Goal: Task Accomplishment & Management: Complete application form

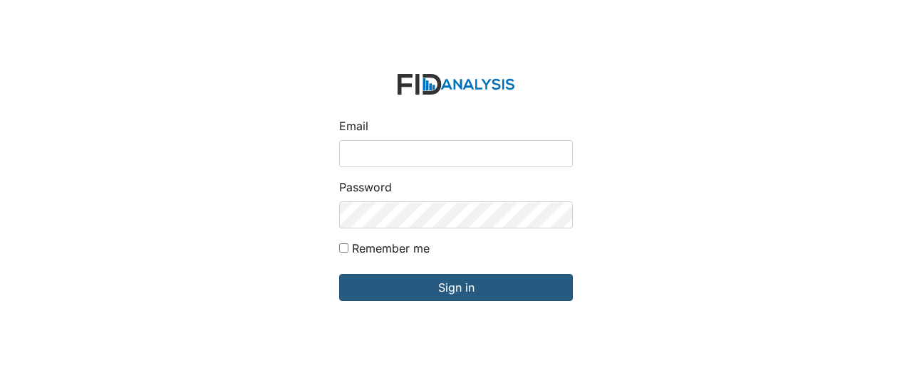
click at [395, 154] on input "Email" at bounding box center [456, 153] width 234 height 27
type input "[EMAIL_ADDRESS][DOMAIN_NAME]"
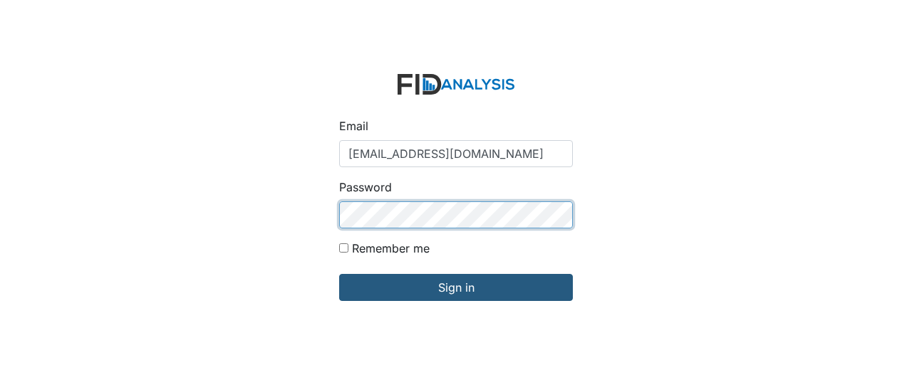
click at [339, 274] on input "Sign in" at bounding box center [456, 287] width 234 height 27
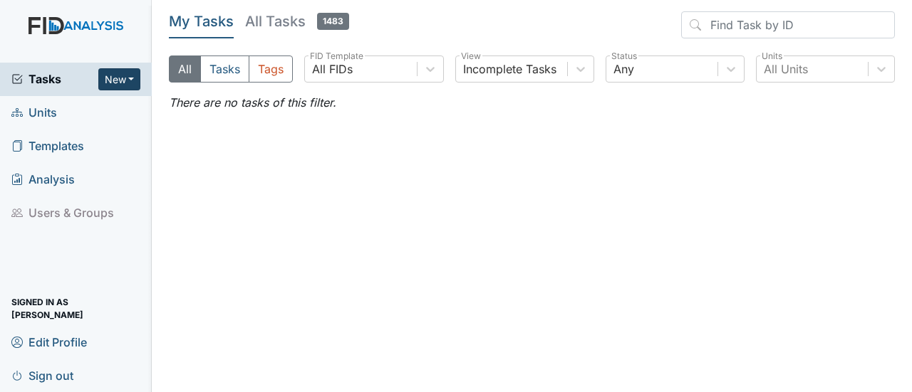
click at [132, 76] on button "New" at bounding box center [119, 79] width 43 height 22
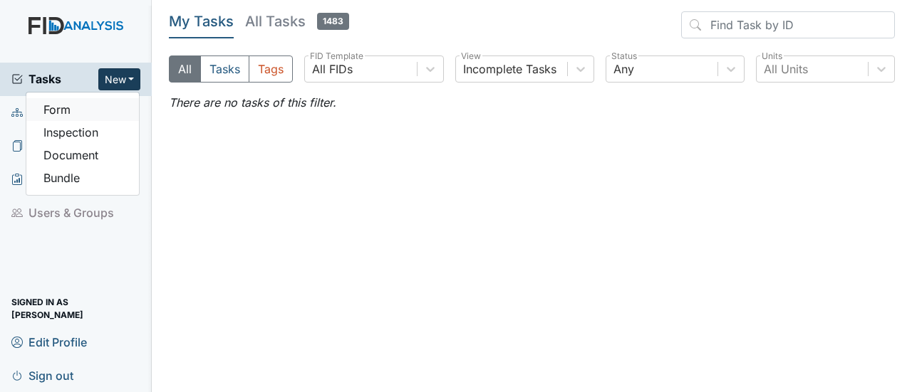
click at [68, 103] on link "Form" at bounding box center [82, 109] width 113 height 23
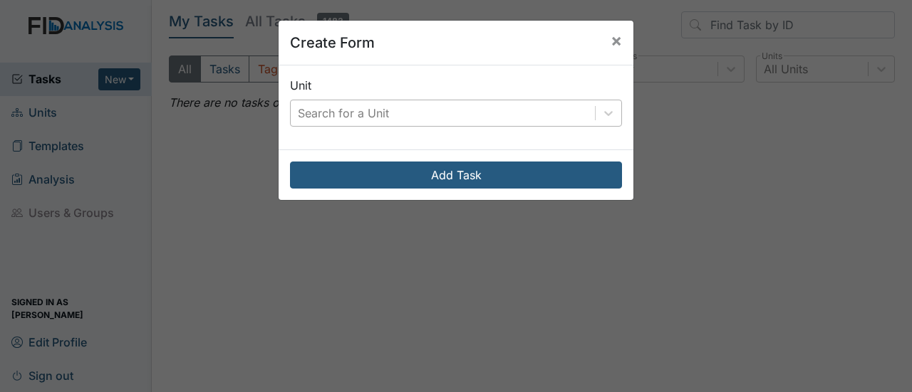
click at [456, 112] on div "Search for a Unit" at bounding box center [443, 113] width 304 height 26
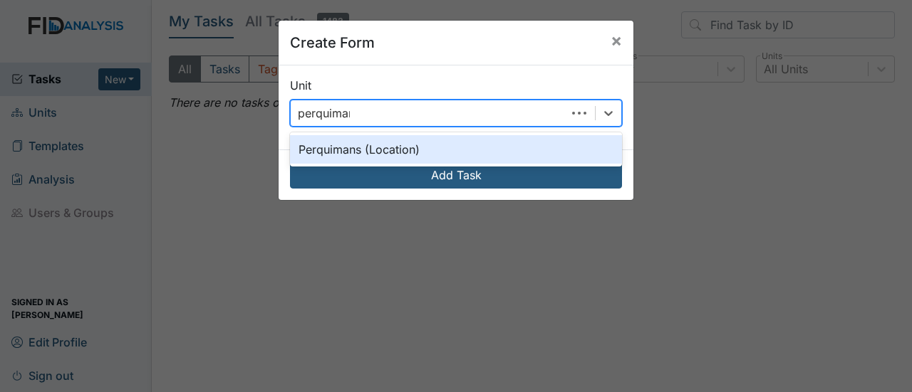
type input "perquimans"
click at [358, 147] on div "Perquimans (Location)" at bounding box center [456, 149] width 332 height 28
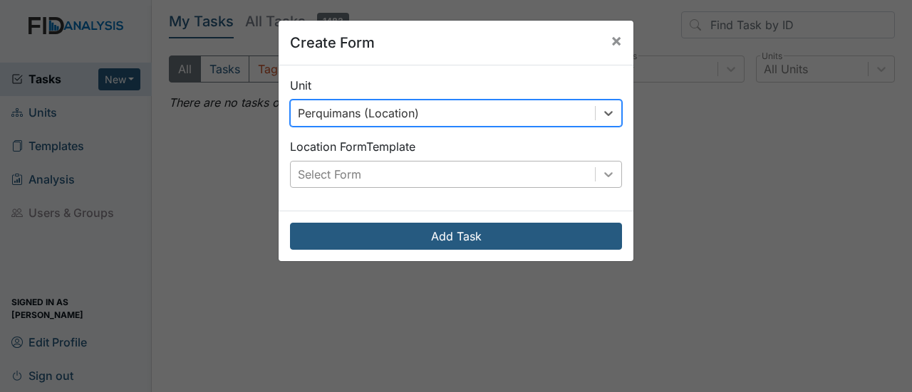
click at [607, 160] on div "Location Form Template Select Form" at bounding box center [456, 163] width 332 height 50
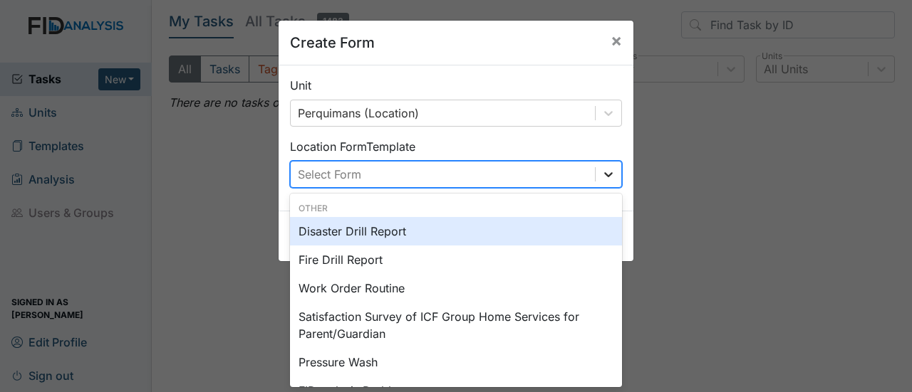
click at [601, 175] on icon at bounding box center [608, 174] width 14 height 14
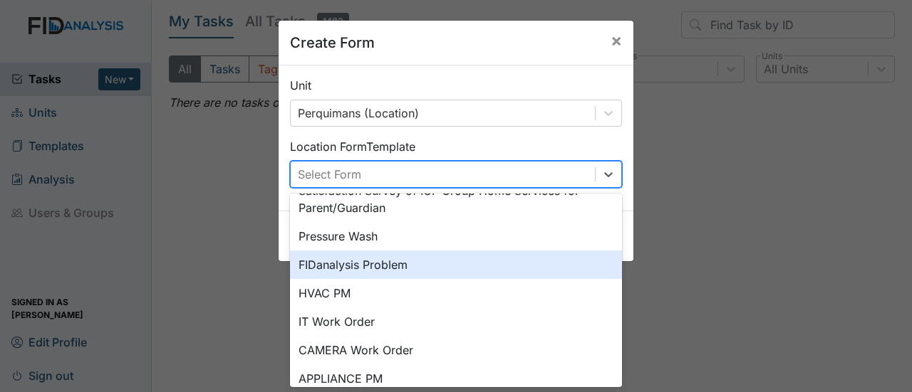
scroll to position [55, 0]
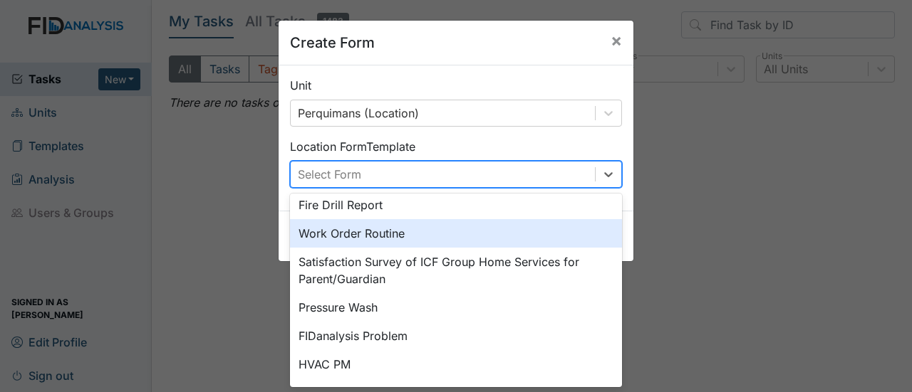
click at [363, 230] on div "Work Order Routine" at bounding box center [456, 233] width 332 height 28
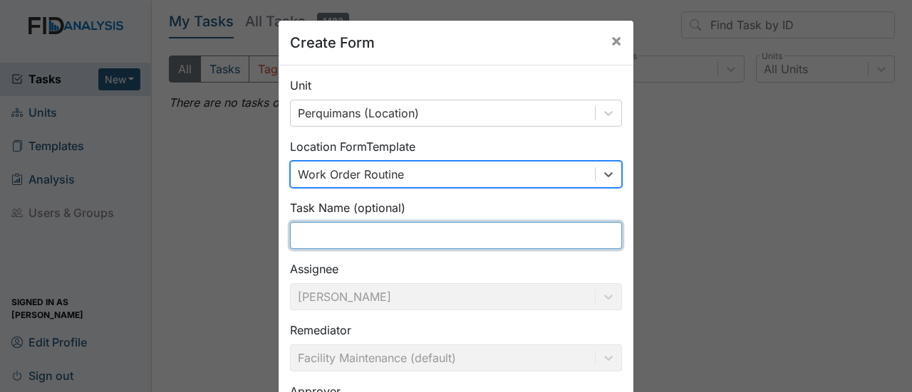
click at [308, 243] on input "text" at bounding box center [456, 235] width 332 height 27
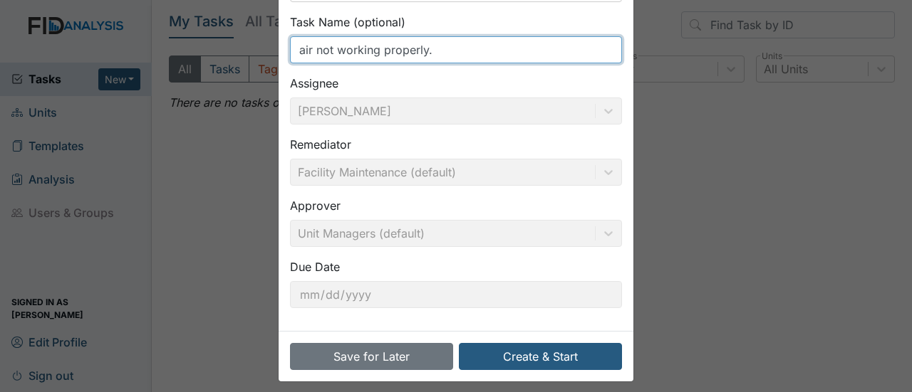
scroll to position [194, 0]
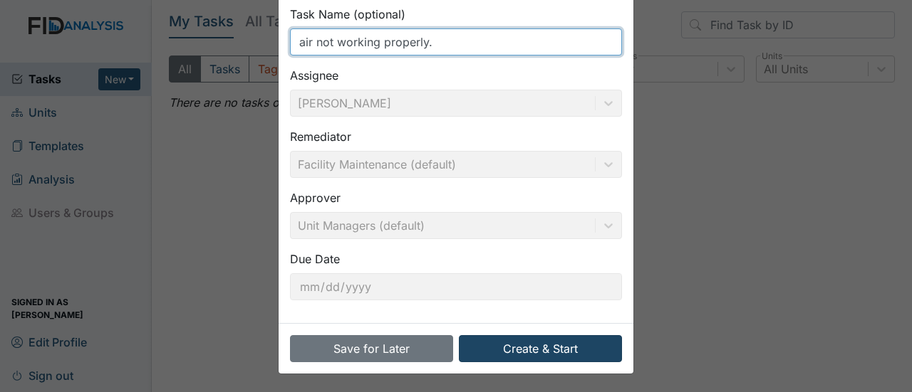
type input "air not working properly."
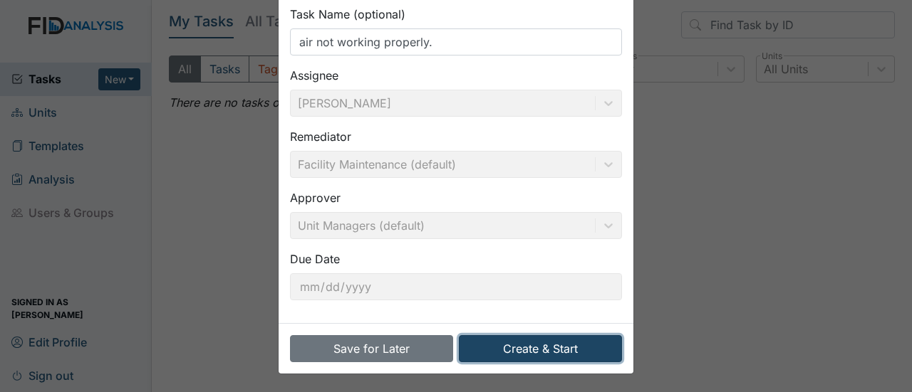
click at [520, 343] on button "Create & Start" at bounding box center [540, 348] width 163 height 27
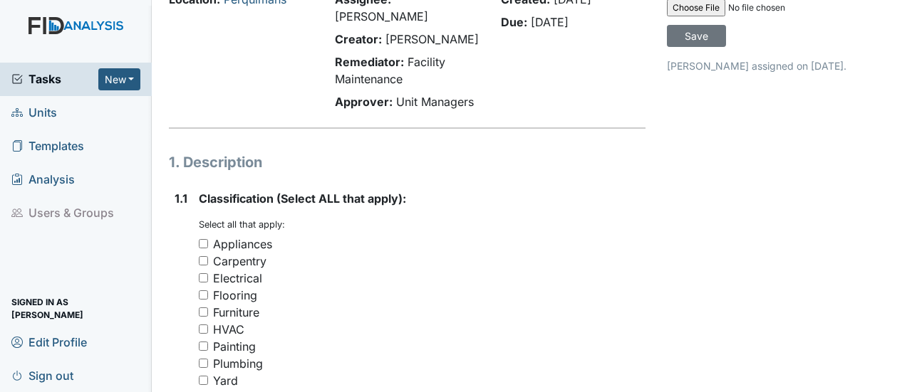
scroll to position [71, 0]
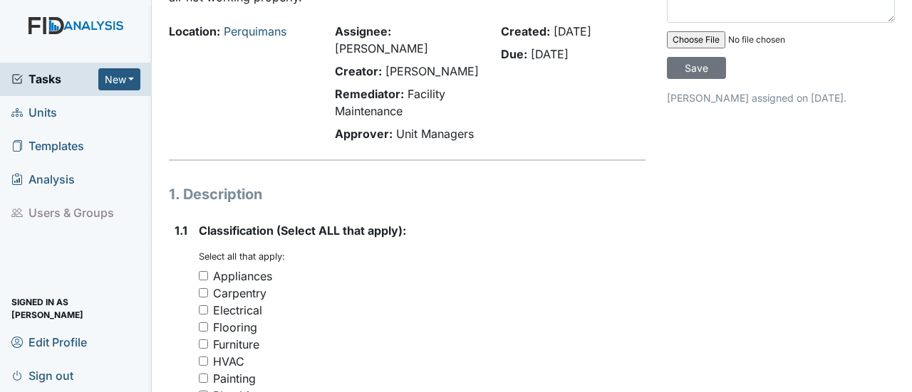
click at [202, 271] on input "Appliances" at bounding box center [203, 275] width 9 height 9
checkbox input "true"
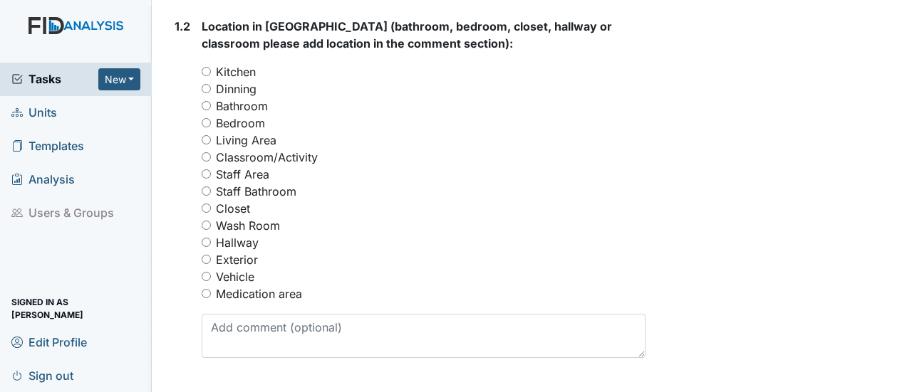
scroll to position [641, 0]
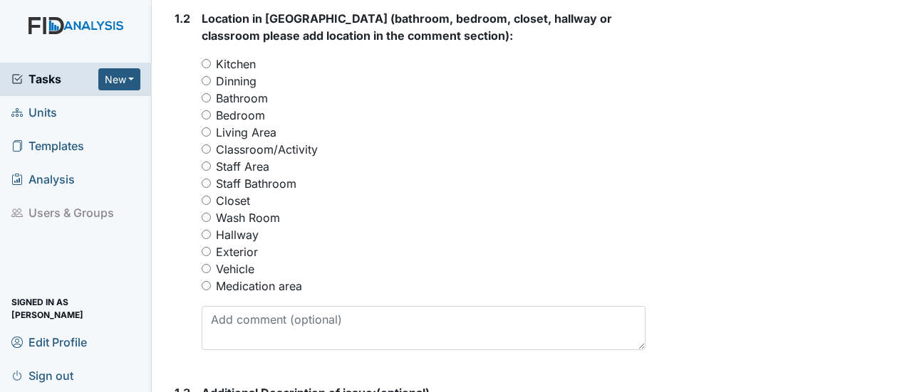
click at [205, 59] on input "Kitchen" at bounding box center [206, 63] width 9 height 9
radio input "true"
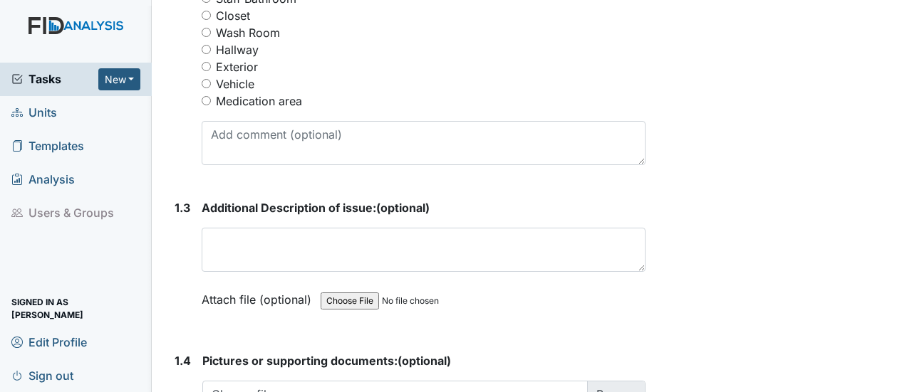
scroll to position [855, 0]
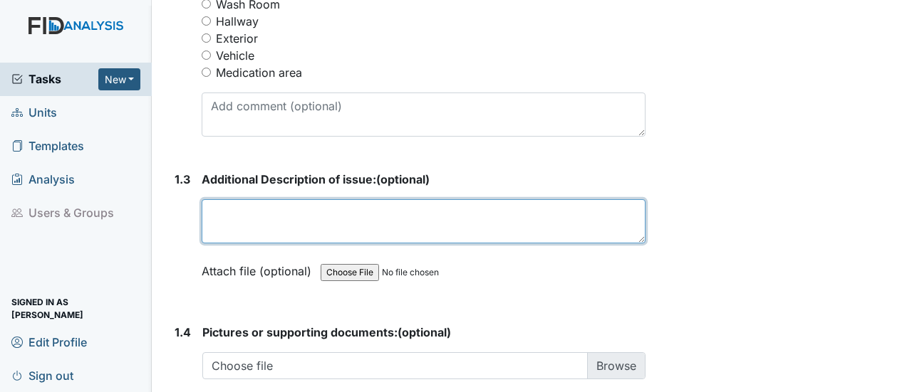
click at [253, 204] on textarea at bounding box center [424, 221] width 444 height 44
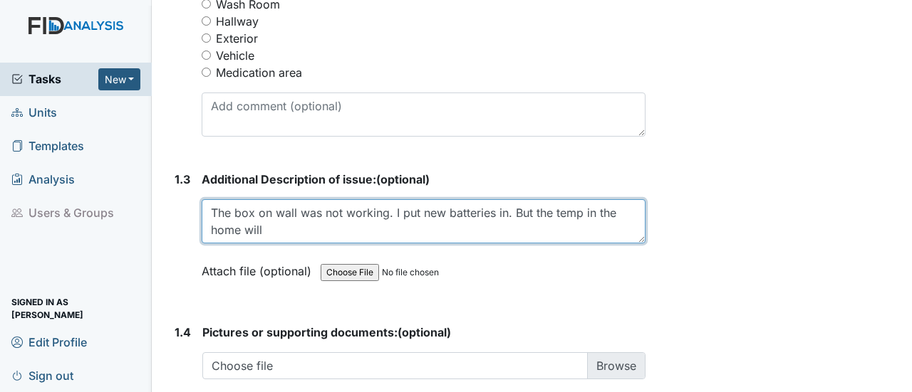
click at [283, 209] on textarea "The box on wall was not working. I put new batteries in. But the temp in the ho…" at bounding box center [424, 221] width 444 height 44
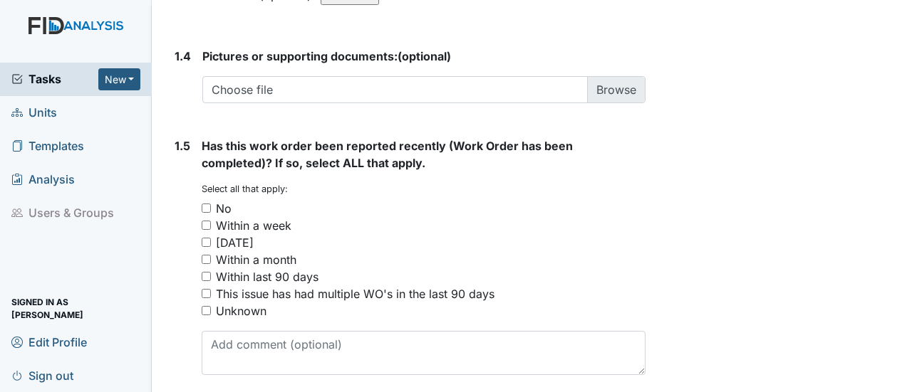
scroll to position [1139, 0]
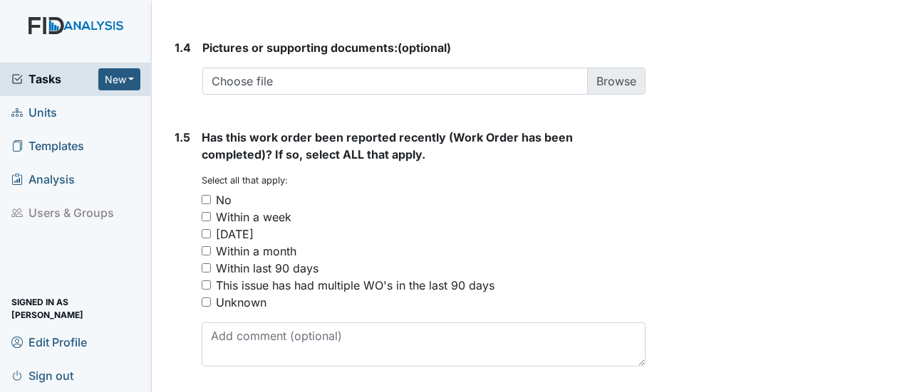
type textarea "The box on wall was not working. I put new batteries in. But the temp in the ho…"
click at [207, 195] on input "No" at bounding box center [206, 199] width 9 height 9
checkbox input "true"
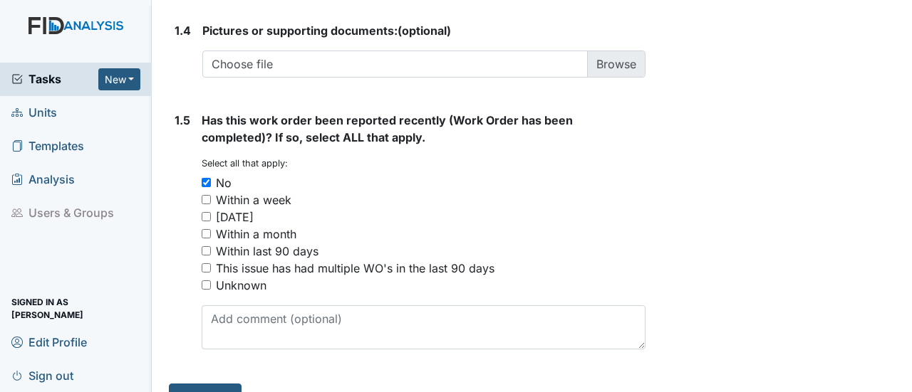
scroll to position [1166, 0]
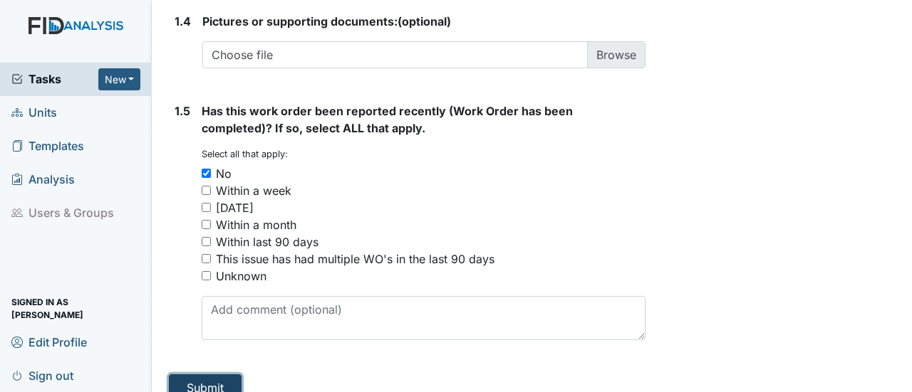
click at [201, 375] on button "Submit" at bounding box center [205, 388] width 73 height 27
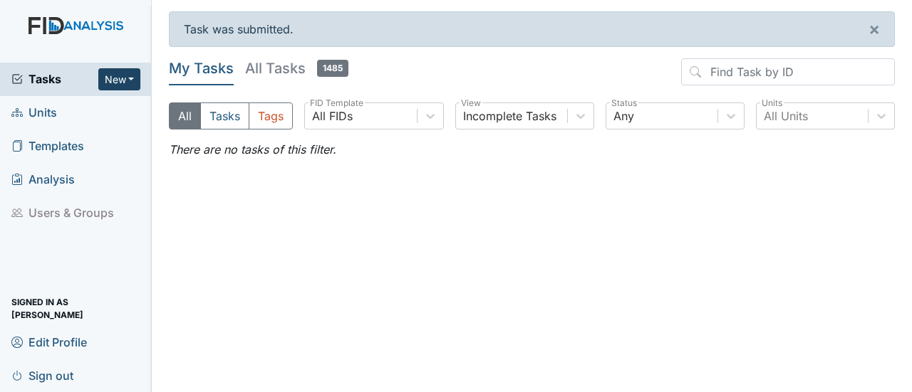
click at [131, 76] on button "New" at bounding box center [119, 79] width 43 height 22
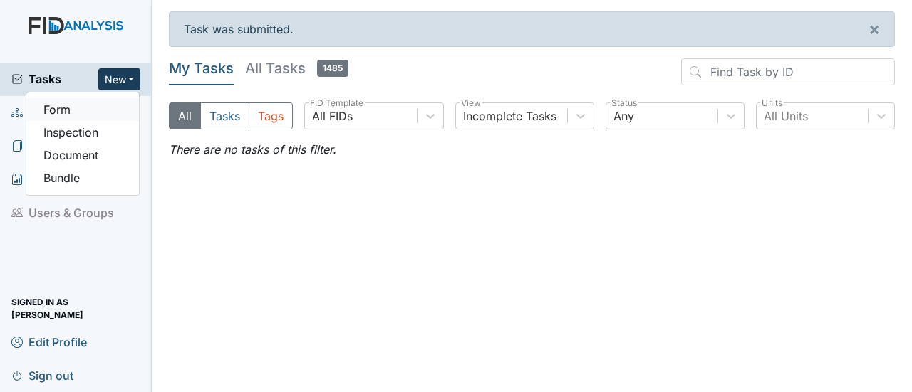
click at [107, 117] on link "Form" at bounding box center [82, 109] width 113 height 23
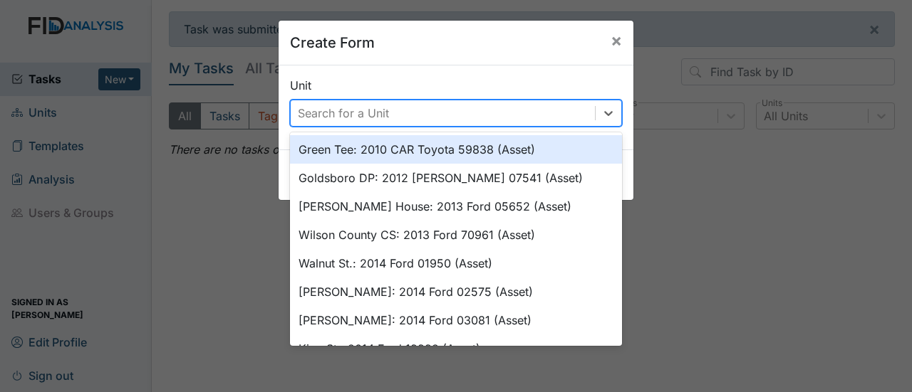
click at [514, 120] on div "Search for a Unit" at bounding box center [443, 113] width 304 height 26
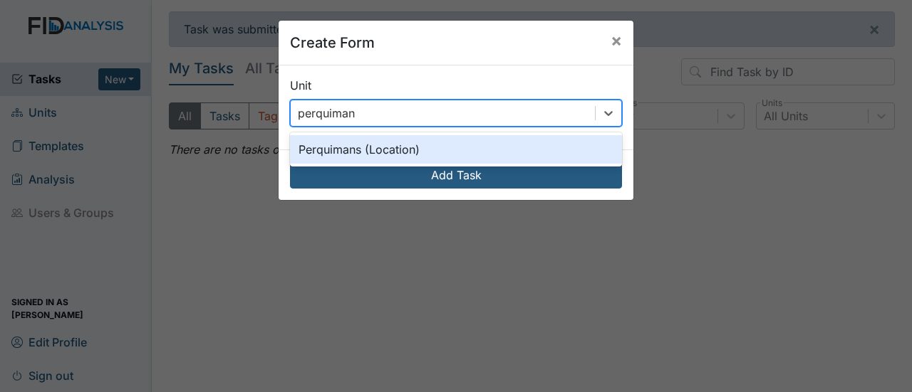
type input "perquimans"
click at [387, 150] on div "Perquimans (Location)" at bounding box center [456, 149] width 332 height 28
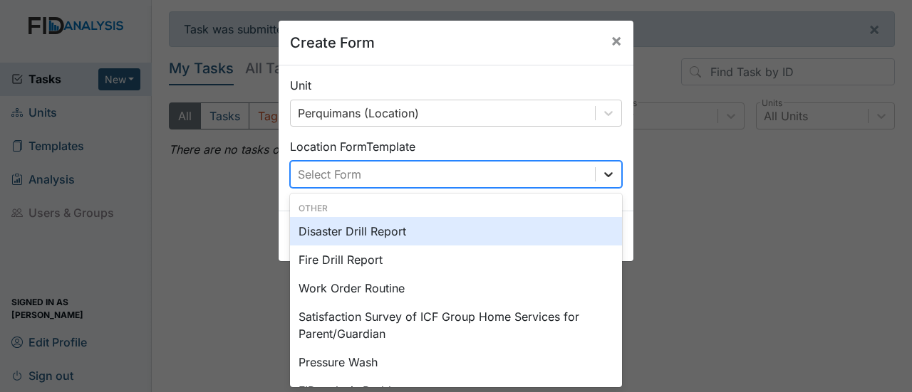
click at [601, 169] on icon at bounding box center [608, 174] width 14 height 14
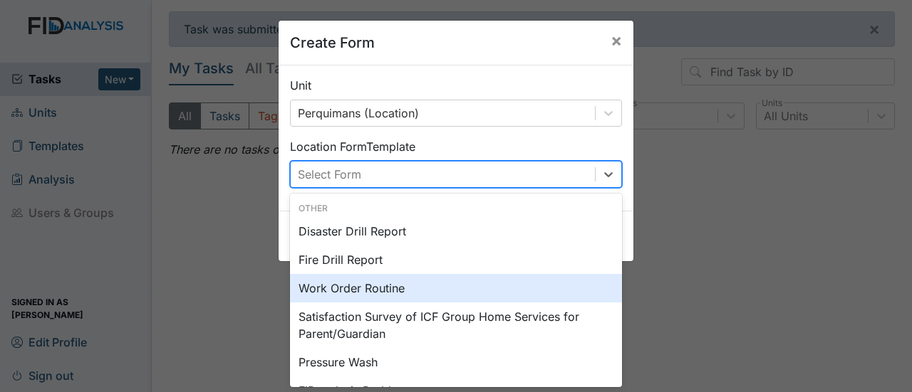
click at [370, 291] on div "Work Order Routine" at bounding box center [456, 288] width 332 height 28
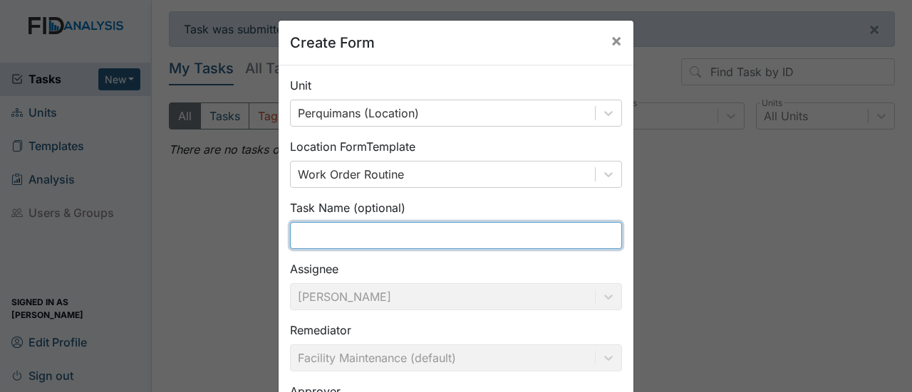
click at [364, 235] on input "text" at bounding box center [456, 235] width 332 height 27
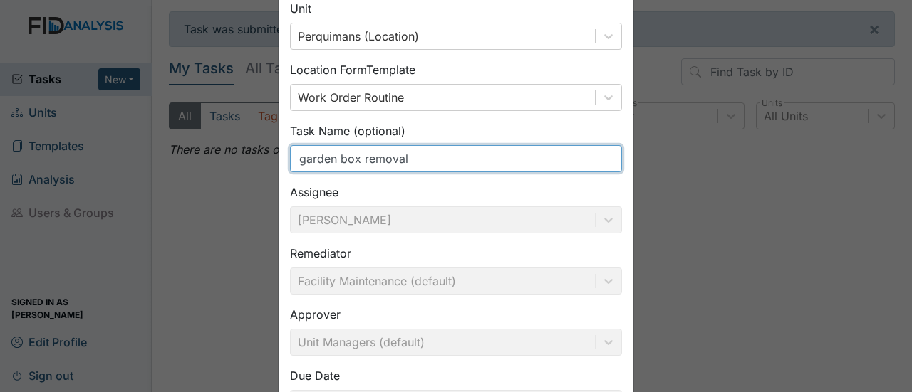
scroll to position [194, 0]
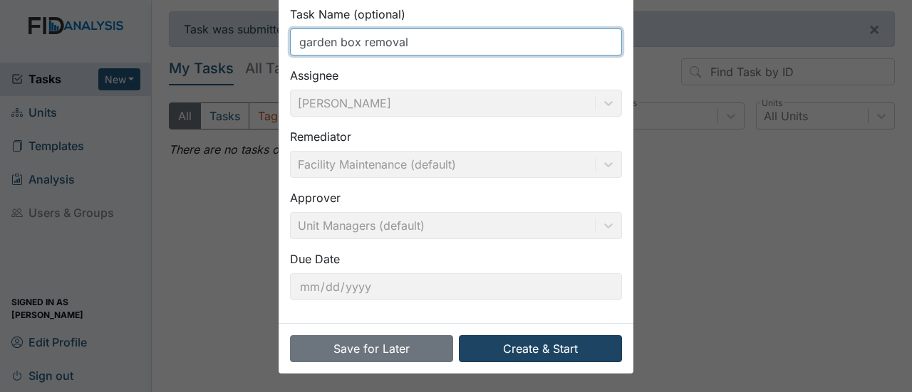
type input "garden box removal"
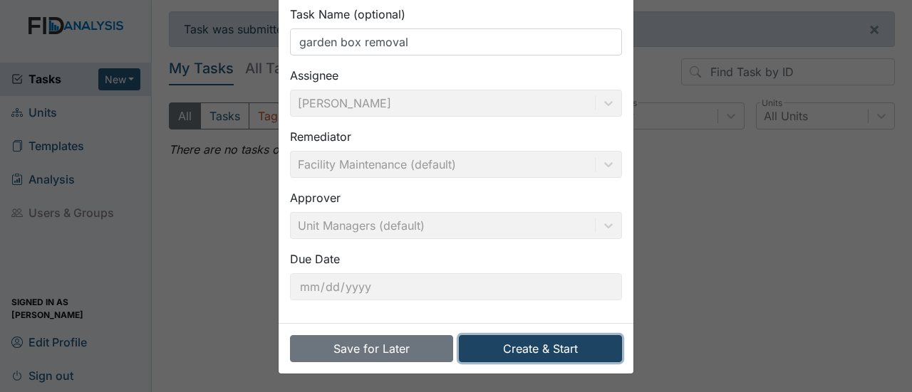
click at [512, 349] on button "Create & Start" at bounding box center [540, 348] width 163 height 27
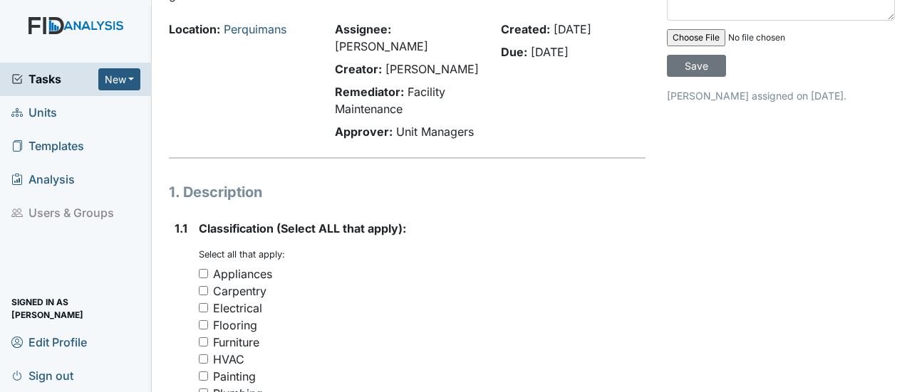
scroll to position [214, 0]
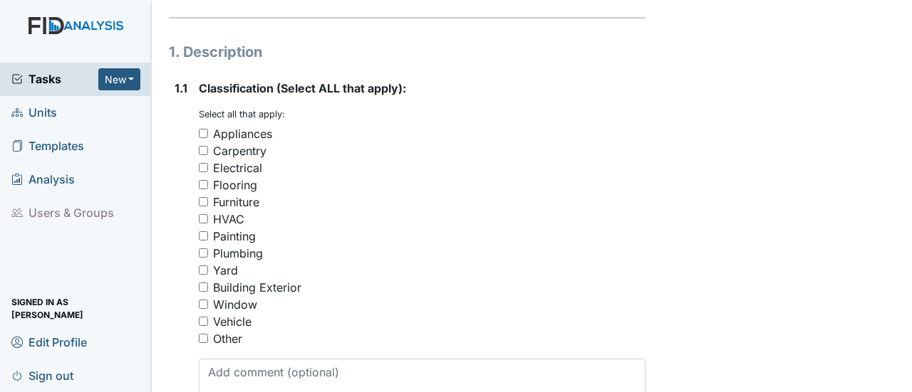
click at [202, 334] on input "Other" at bounding box center [203, 338] width 9 height 9
checkbox input "true"
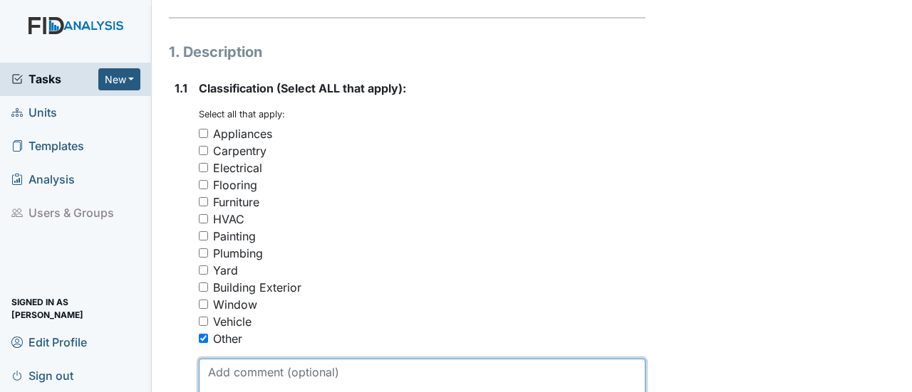
click at [244, 368] on textarea at bounding box center [422, 381] width 447 height 44
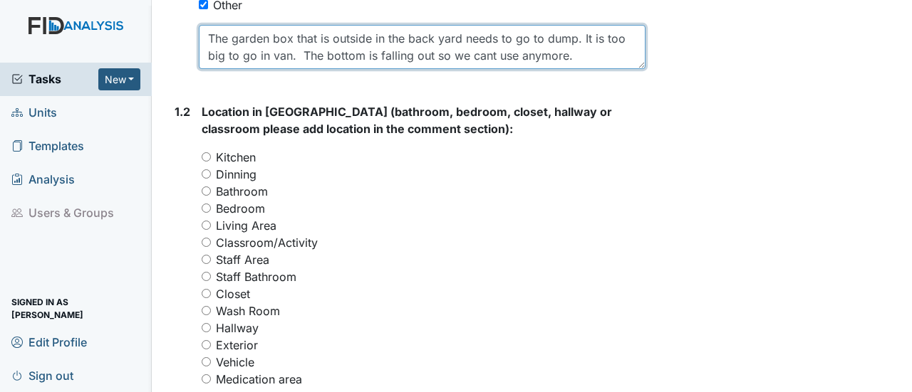
scroll to position [570, 0]
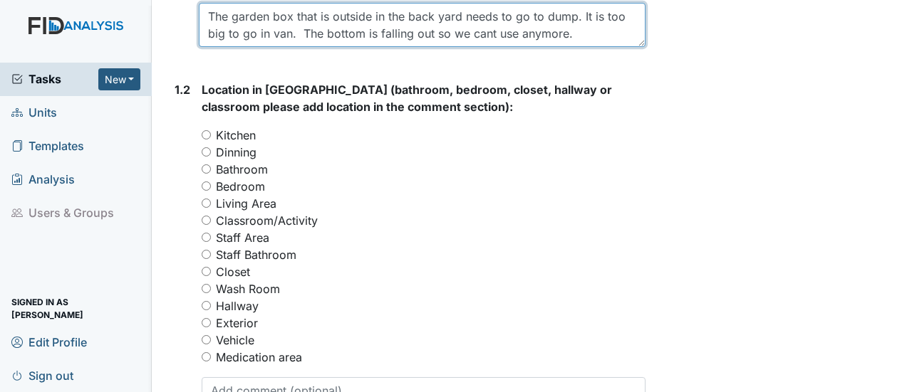
type textarea "The garden box that is outside in the back yard needs to go to dump. It is too …"
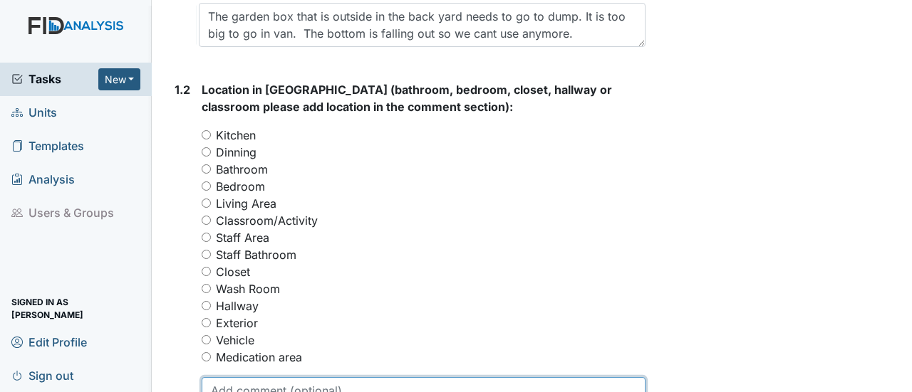
type textarea "o"
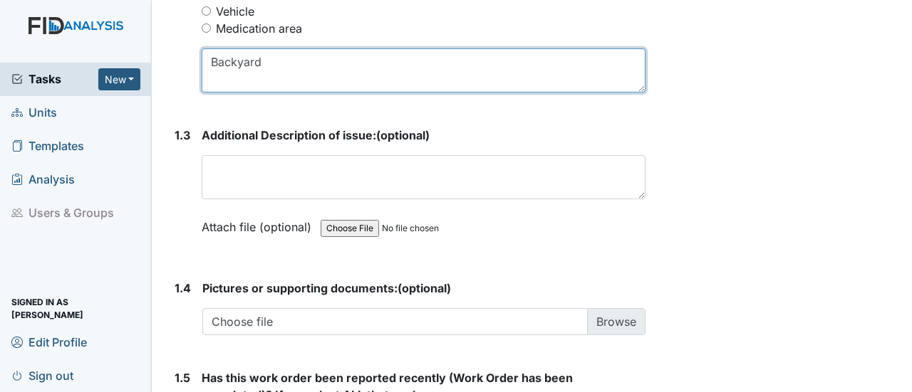
scroll to position [926, 0]
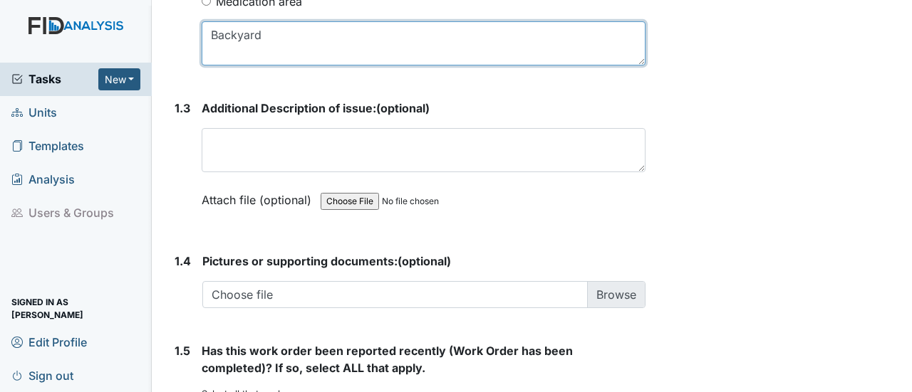
type textarea "Backyard"
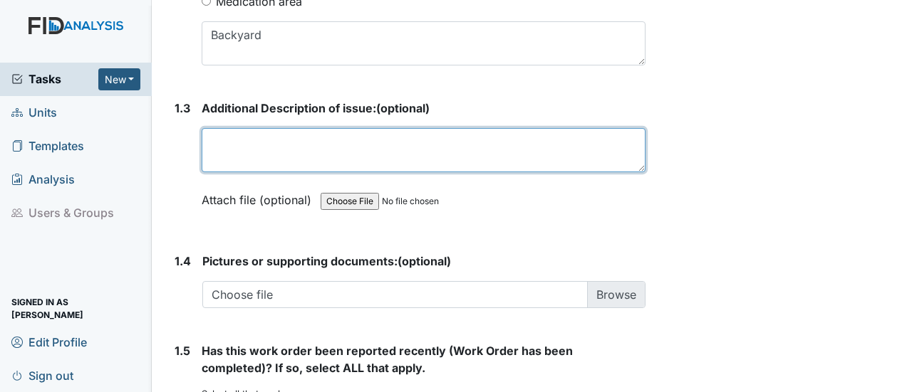
click at [225, 128] on textarea at bounding box center [424, 150] width 444 height 44
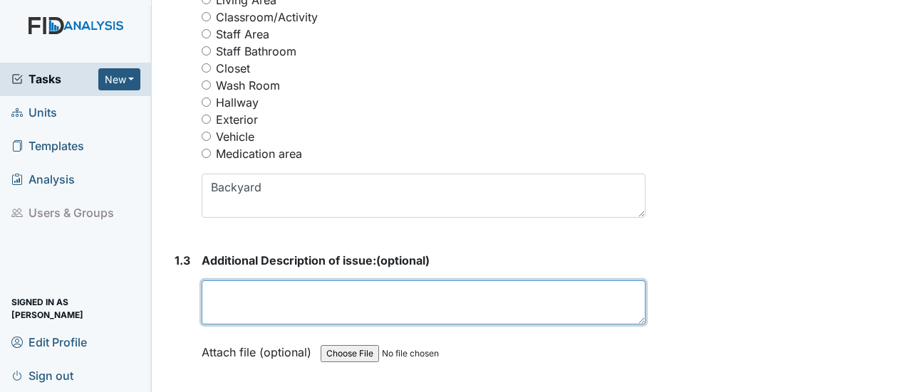
scroll to position [783, 0]
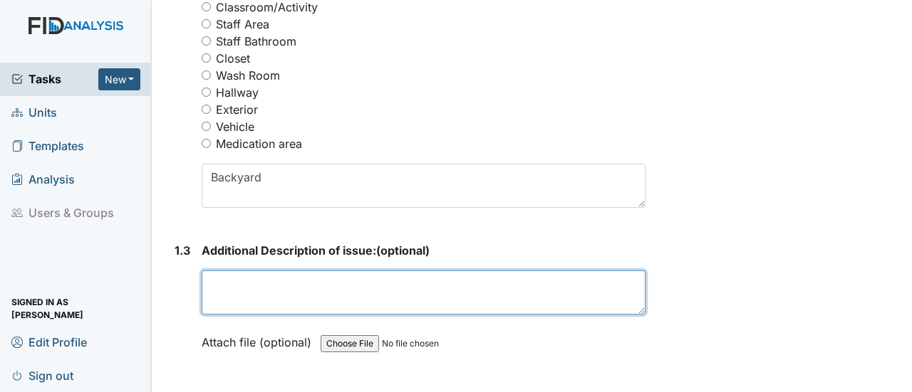
click at [209, 271] on textarea at bounding box center [424, 293] width 444 height 44
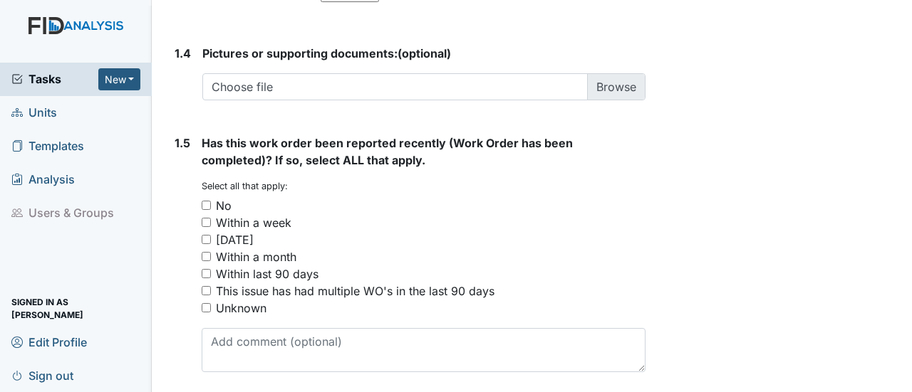
scroll to position [1139, 0]
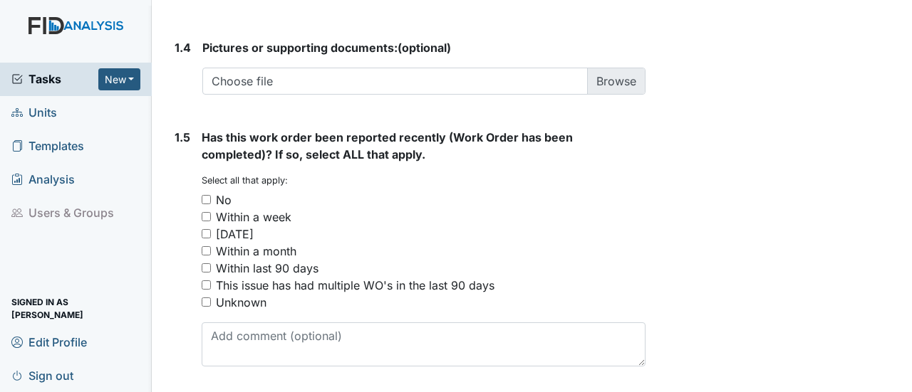
drag, startPoint x: 205, startPoint y: 179, endPoint x: 225, endPoint y: 202, distance: 30.3
click at [204, 195] on input "No" at bounding box center [206, 199] width 9 height 9
checkbox input "true"
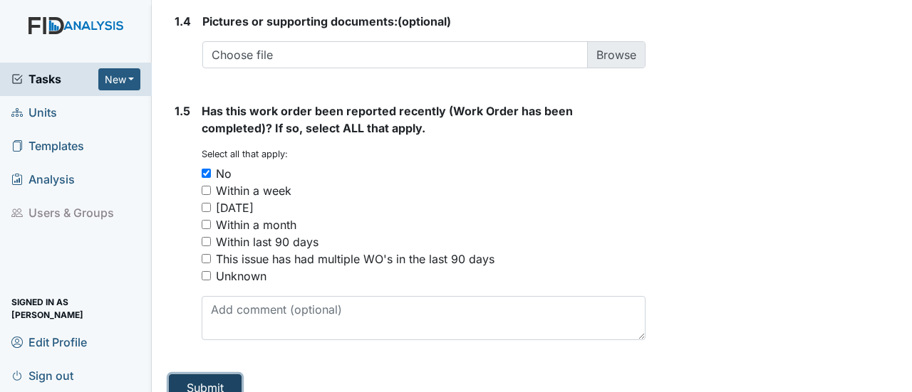
click at [202, 375] on button "Submit" at bounding box center [205, 388] width 73 height 27
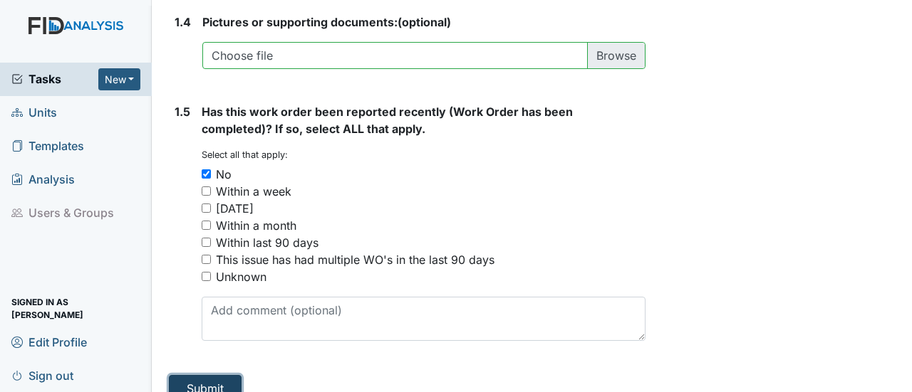
click at [205, 375] on button "Submit" at bounding box center [205, 388] width 73 height 27
click at [218, 375] on button "Submit" at bounding box center [205, 388] width 73 height 27
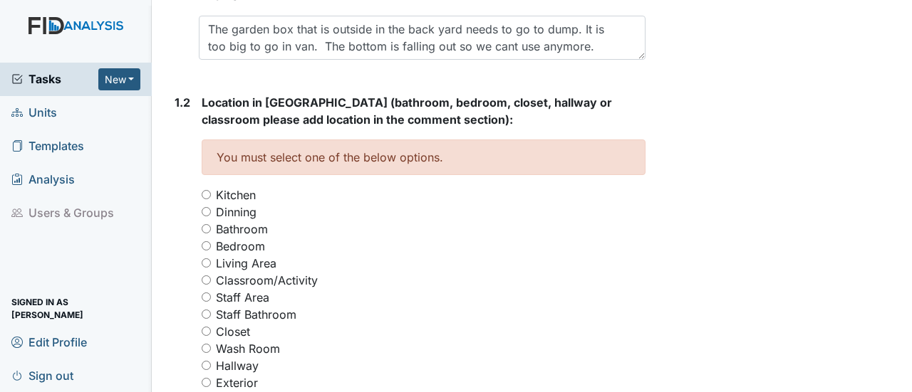
scroll to position [642, 0]
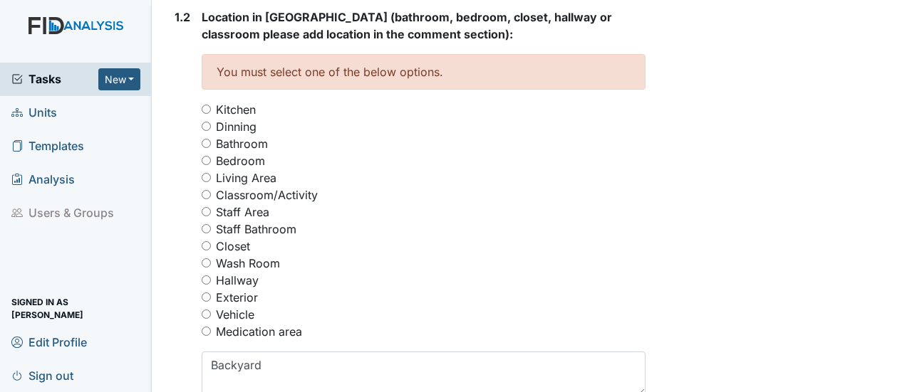
drag, startPoint x: 207, startPoint y: 260, endPoint x: 236, endPoint y: 270, distance: 31.5
click at [209, 276] on input "Hallway" at bounding box center [206, 280] width 9 height 9
radio input "true"
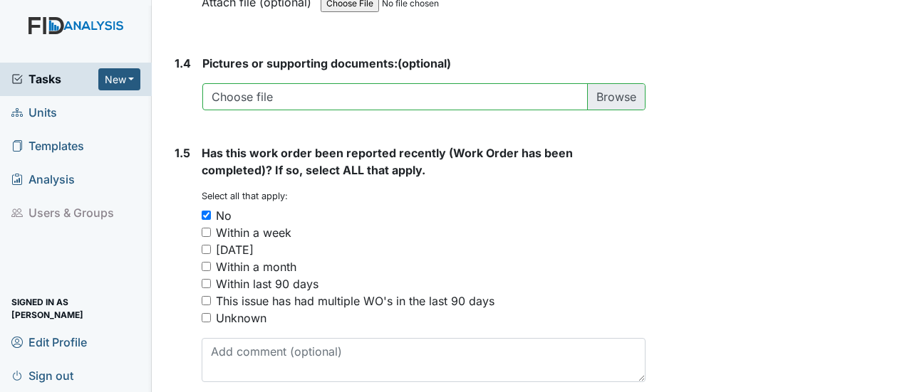
scroll to position [1212, 0]
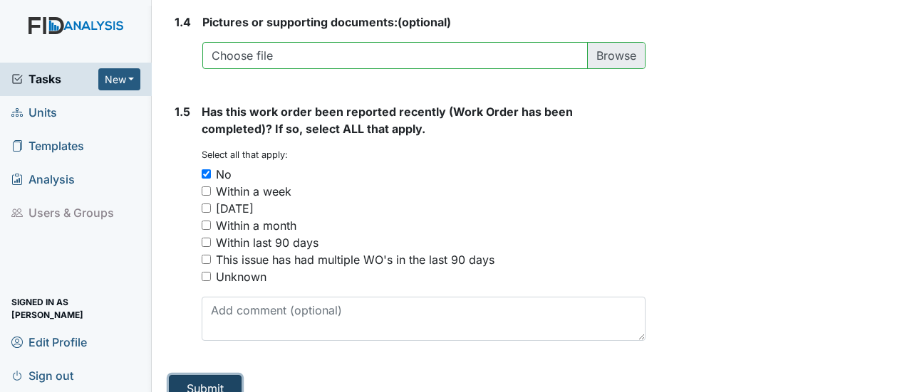
click at [207, 375] on button "Submit" at bounding box center [205, 388] width 73 height 27
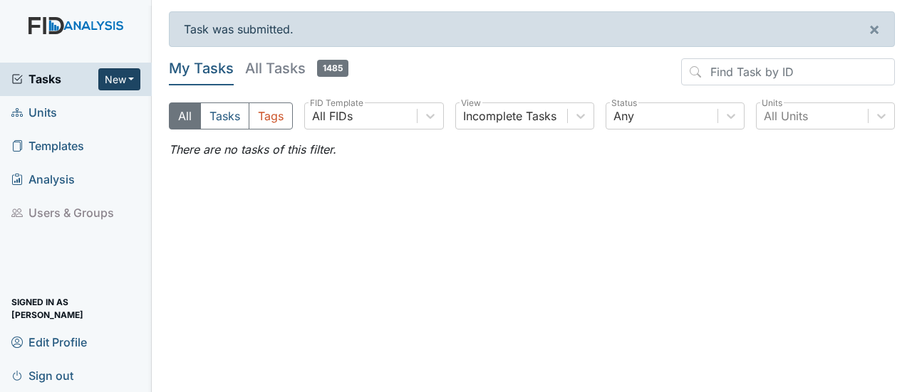
click at [123, 76] on button "New" at bounding box center [119, 79] width 43 height 22
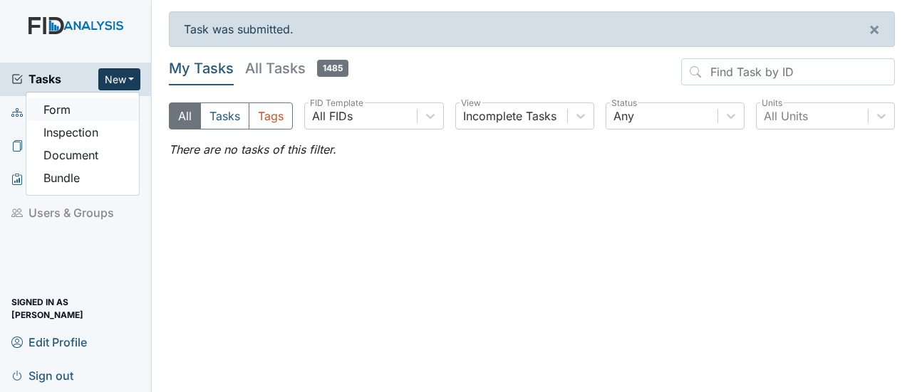
click at [72, 112] on link "Form" at bounding box center [82, 109] width 113 height 23
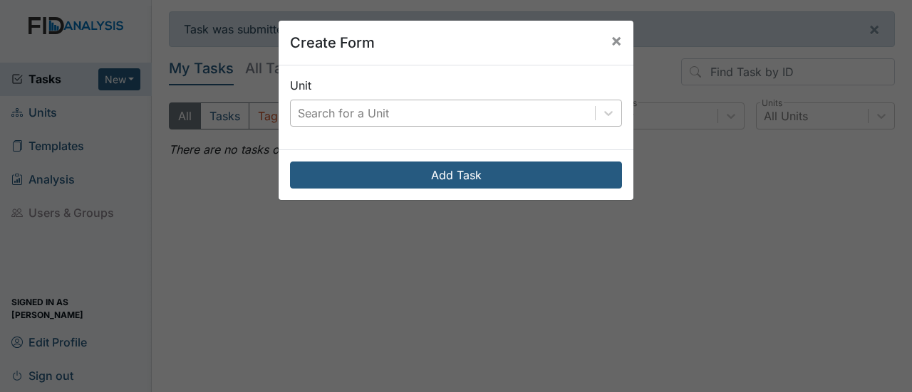
click at [576, 112] on div "Search for a Unit" at bounding box center [443, 113] width 304 height 26
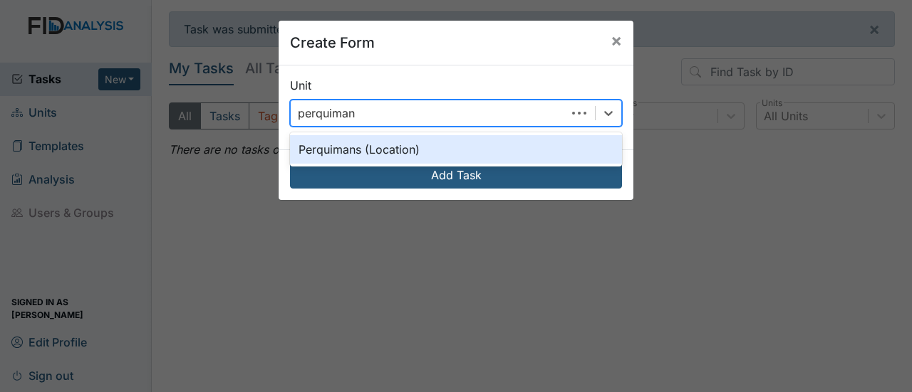
type input "perquimans"
click at [412, 153] on div "Perquimans (Location)" at bounding box center [456, 149] width 332 height 28
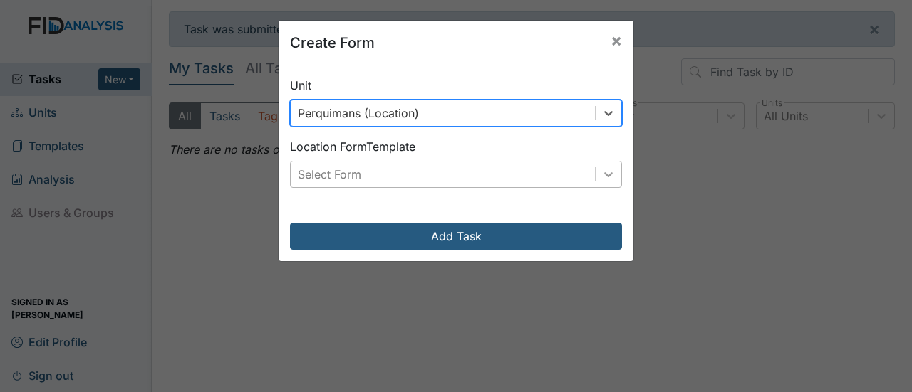
click at [607, 176] on icon at bounding box center [608, 174] width 14 height 14
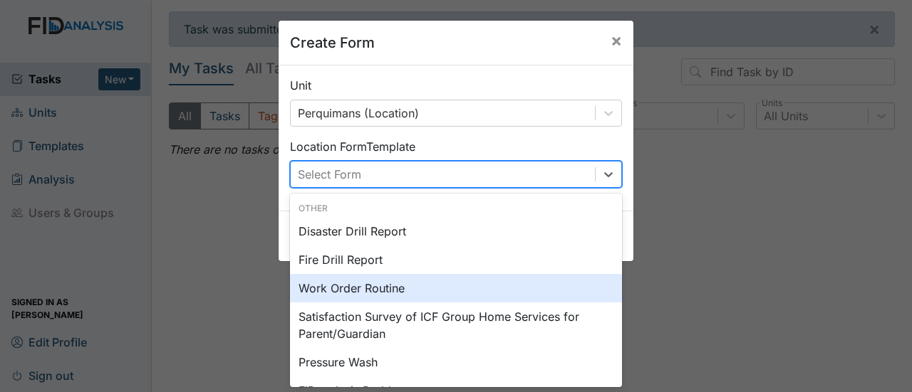
click at [410, 281] on div "Work Order Routine" at bounding box center [456, 288] width 332 height 28
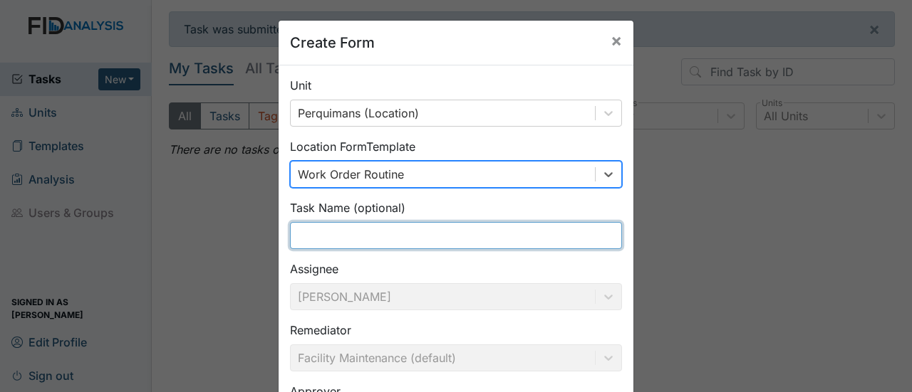
click at [332, 231] on input "text" at bounding box center [456, 235] width 332 height 27
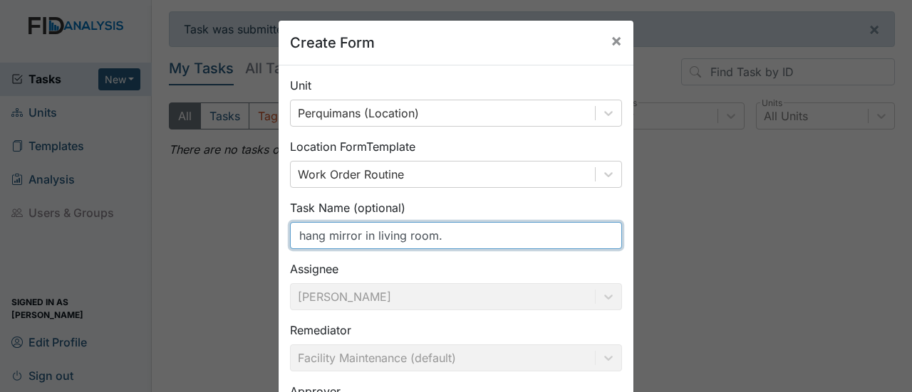
scroll to position [194, 0]
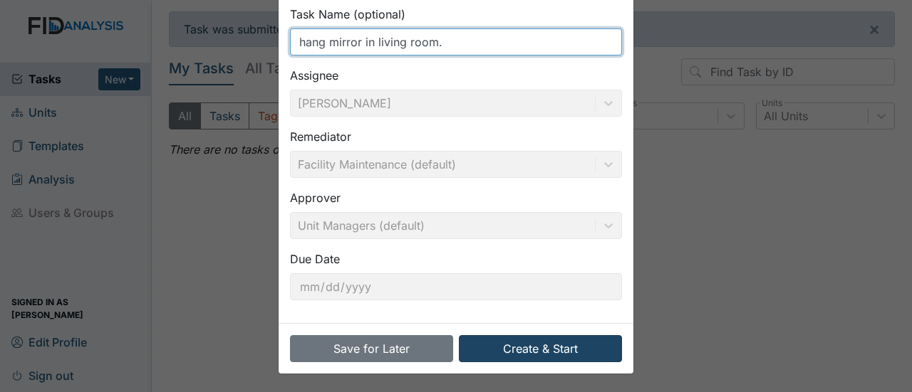
type input "hang mirror in living room."
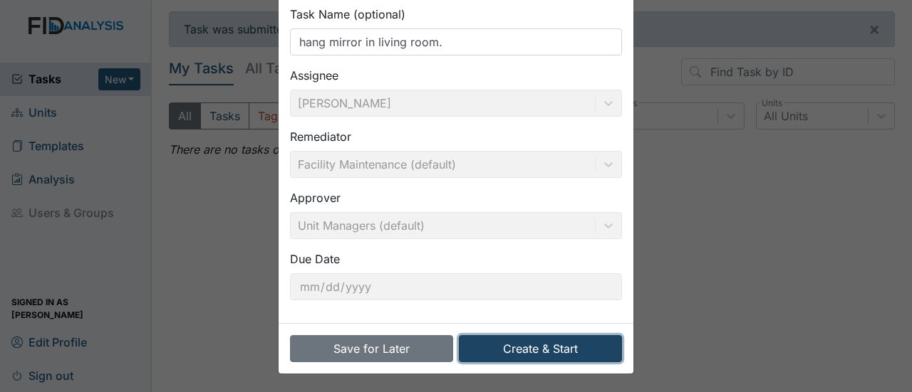
click at [543, 346] on button "Create & Start" at bounding box center [540, 348] width 163 height 27
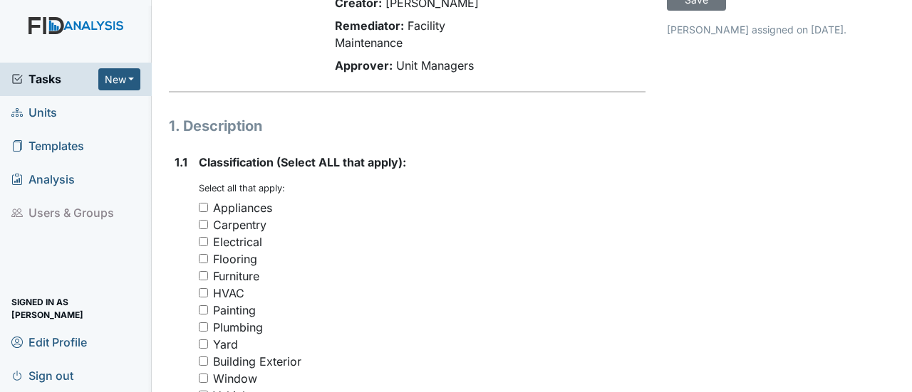
scroll to position [142, 0]
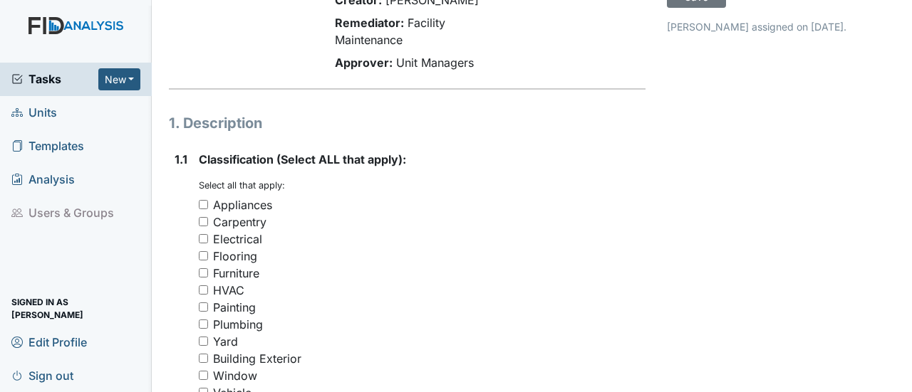
click at [199, 214] on div "Carpentry" at bounding box center [422, 222] width 447 height 17
click at [204, 217] on input "Carpentry" at bounding box center [203, 221] width 9 height 9
checkbox input "true"
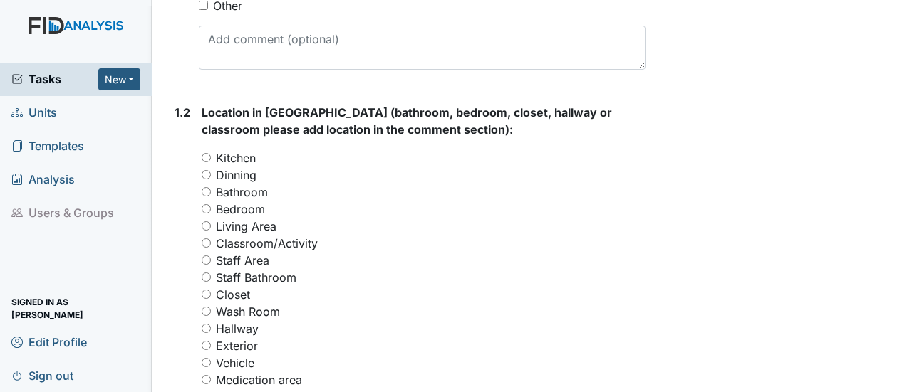
scroll to position [570, 0]
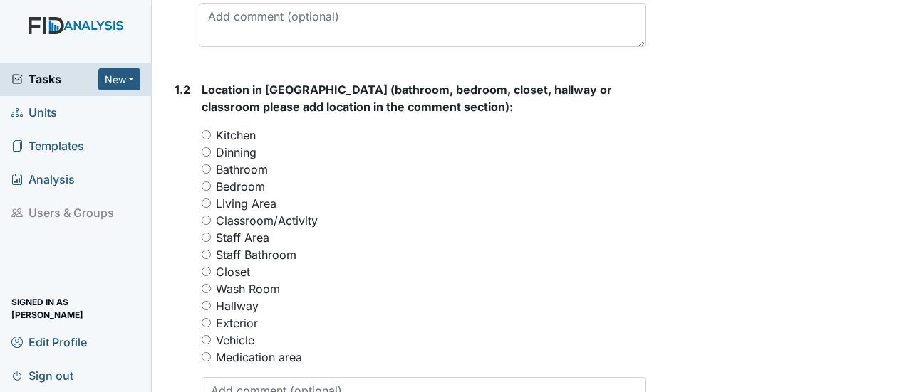
click at [204, 199] on input "Living Area" at bounding box center [206, 203] width 9 height 9
radio input "true"
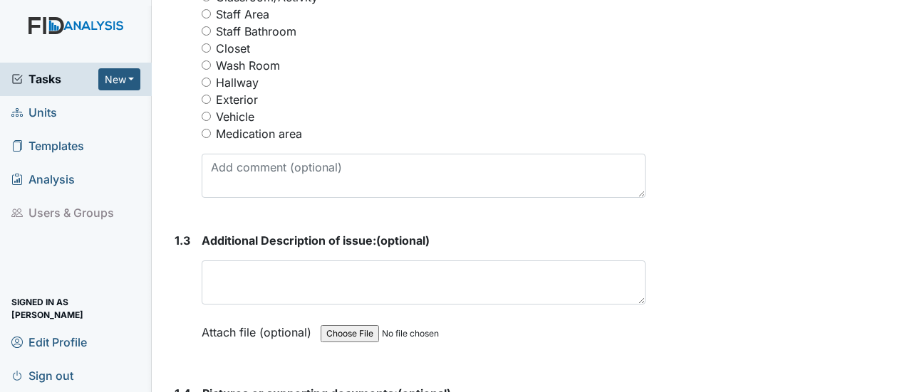
scroll to position [855, 0]
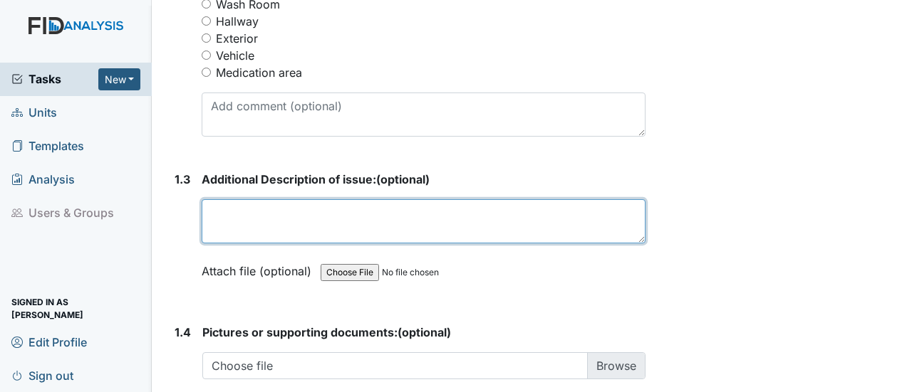
click at [252, 210] on textarea at bounding box center [424, 221] width 444 height 44
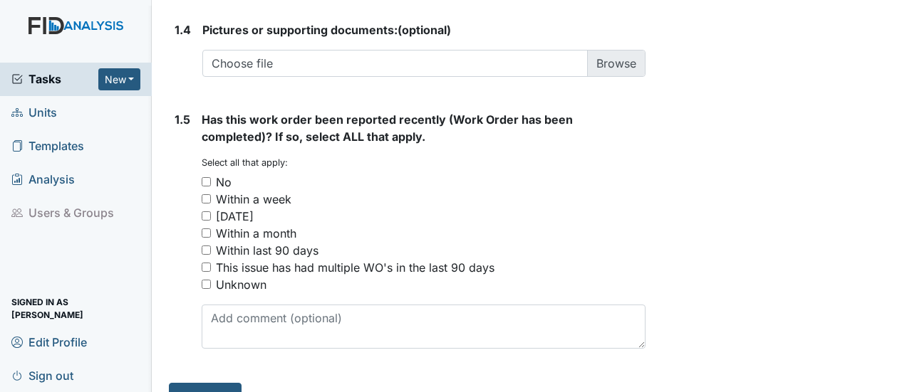
scroll to position [1166, 0]
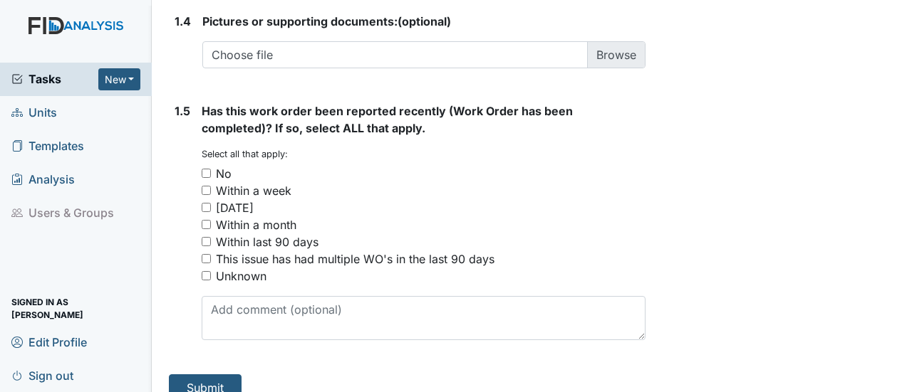
type textarea "mirror was took down when walls was painted. Need stud finder and the mirror is…"
click at [205, 169] on input "No" at bounding box center [206, 173] width 9 height 9
checkbox input "true"
click at [197, 375] on button "Submit" at bounding box center [205, 388] width 73 height 27
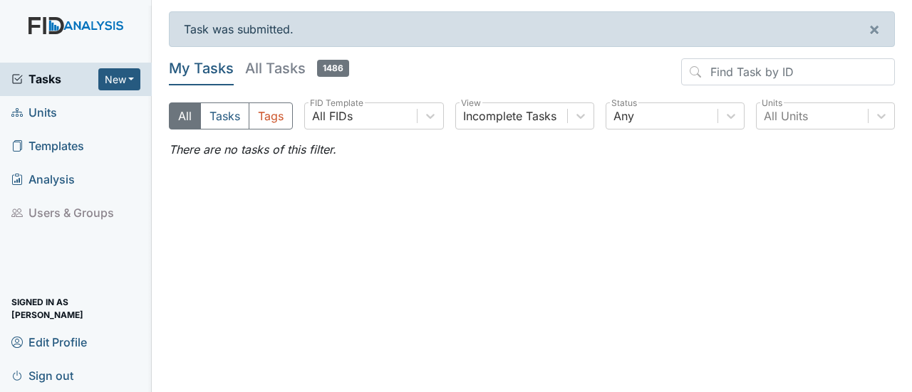
drag, startPoint x: 0, startPoint y: 0, endPoint x: 490, endPoint y: 250, distance: 550.0
click at [479, 254] on main "Task was submitted. × My Tasks All Tasks 1486 All Tasks Tags All FIDs FID Templ…" at bounding box center [532, 196] width 760 height 392
